Goal: Connect with others: Connect with others

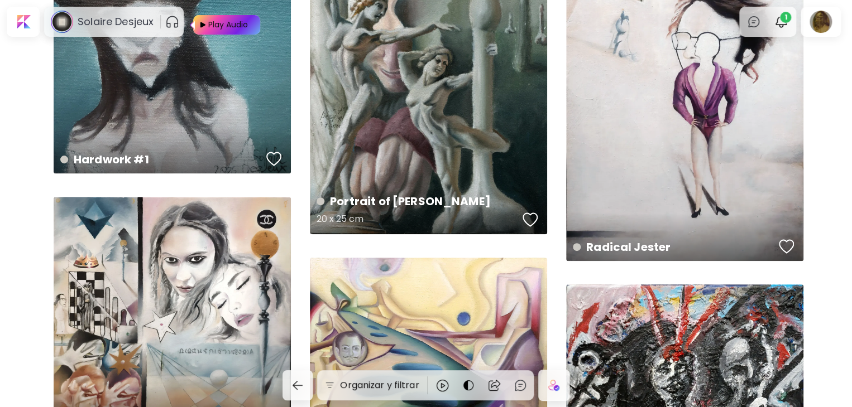
scroll to position [108, 0]
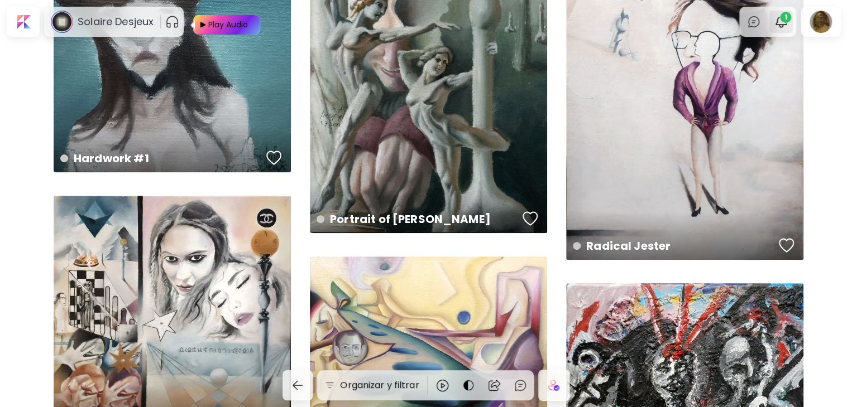
click at [782, 22] on img "button" at bounding box center [780, 21] width 13 height 13
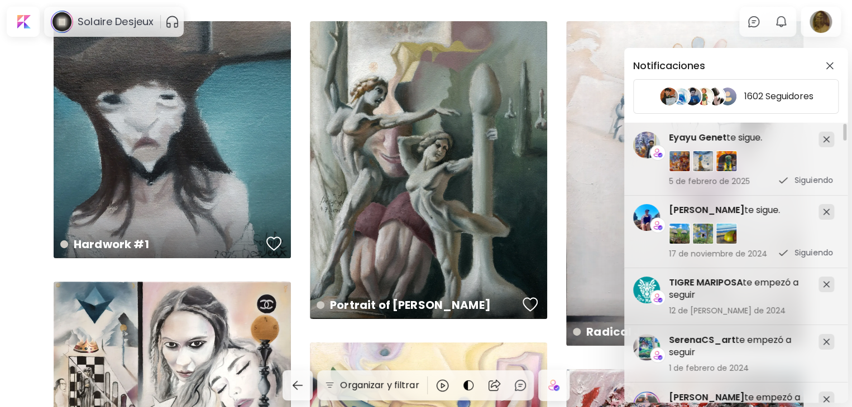
scroll to position [22, 0]
click at [22, 21] on div "Notificaciones 1602 Seguidores SerenaCS_art te empezó a seguir 1 de febrero de …" at bounding box center [426, 203] width 852 height 407
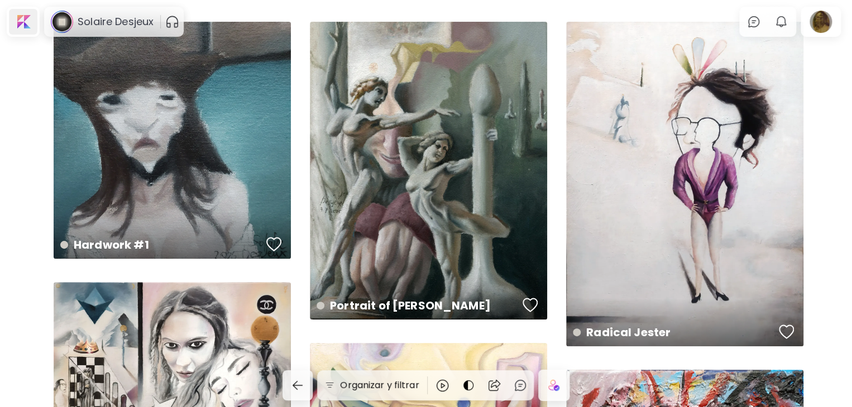
click at [24, 21] on div at bounding box center [23, 22] width 28 height 26
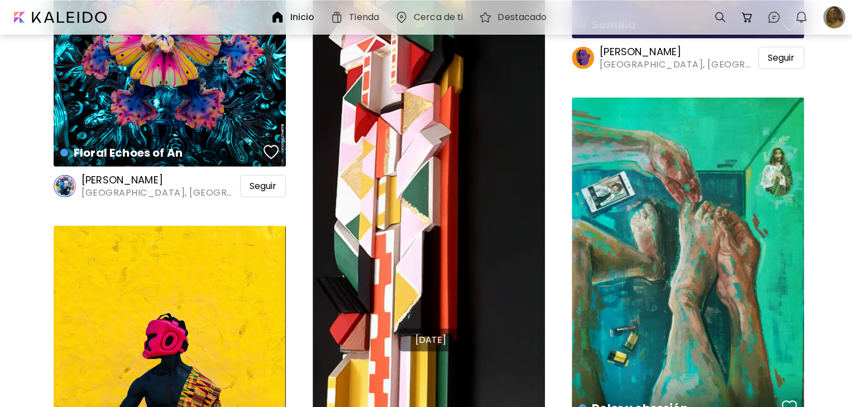
scroll to position [1194, 0]
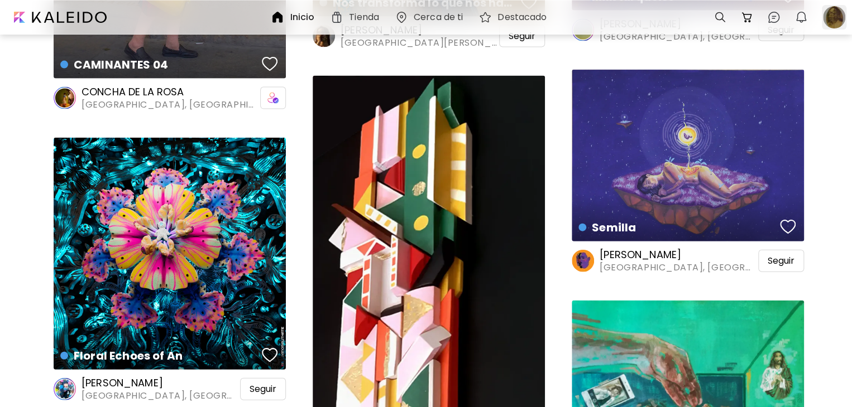
click at [833, 22] on div at bounding box center [833, 17] width 25 height 25
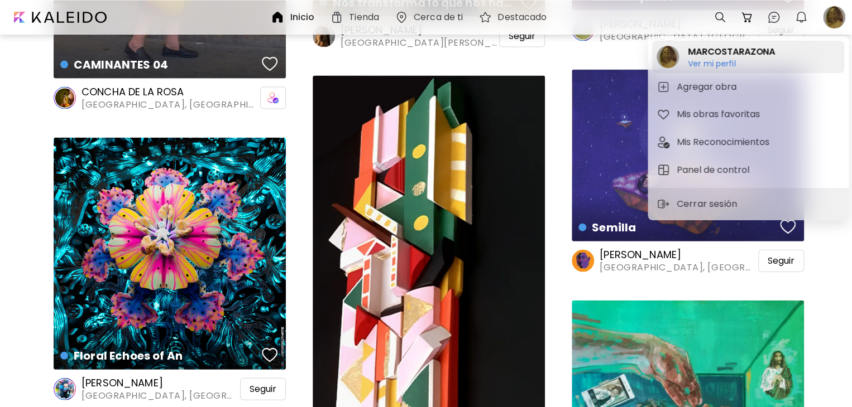
click at [741, 49] on h2 "MARCOSTARAZONA" at bounding box center [731, 51] width 87 height 13
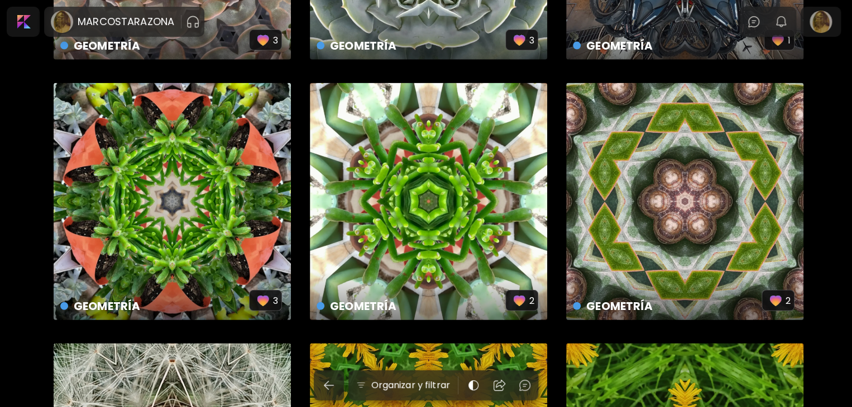
scroll to position [1263, 0]
